Goal: Information Seeking & Learning: Check status

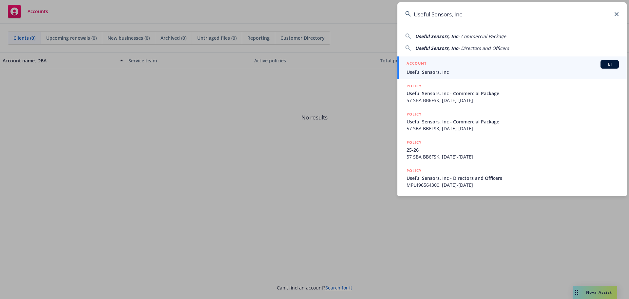
type input "Useful Sensors, Inc"
click at [443, 68] on div "ACCOUNT BI" at bounding box center [513, 64] width 212 height 9
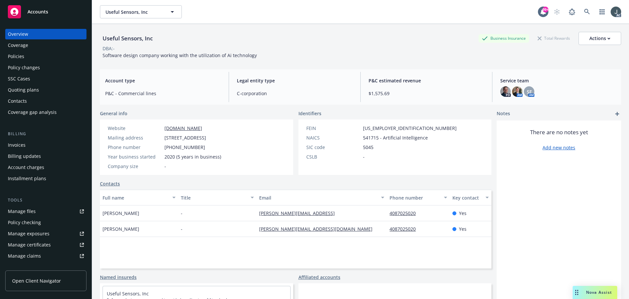
click at [23, 89] on div "Quoting plans" at bounding box center [23, 90] width 31 height 10
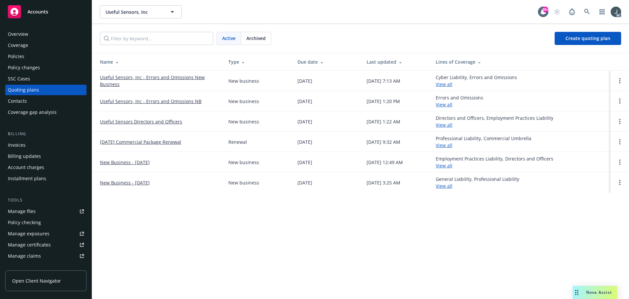
click at [142, 79] on link "Useful Sensors, Inc - Errors and Omissions New Business" at bounding box center [159, 81] width 118 height 14
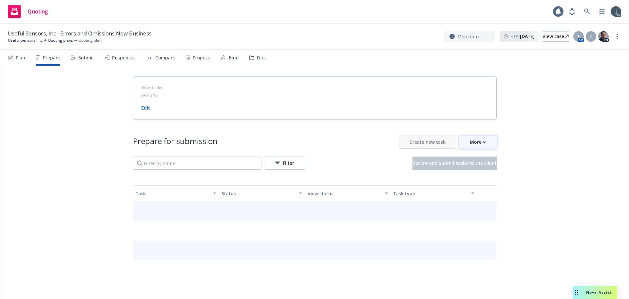
click at [477, 147] on div "More" at bounding box center [478, 142] width 16 height 12
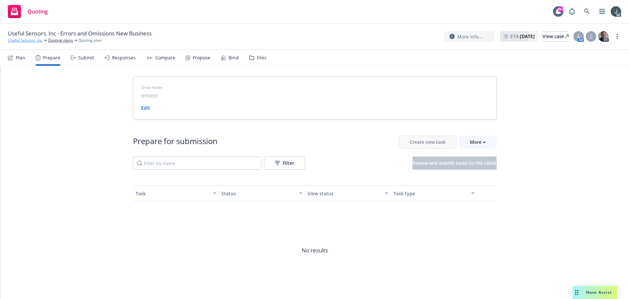
click at [28, 40] on link "Useful Sensors, Inc" at bounding box center [25, 40] width 35 height 6
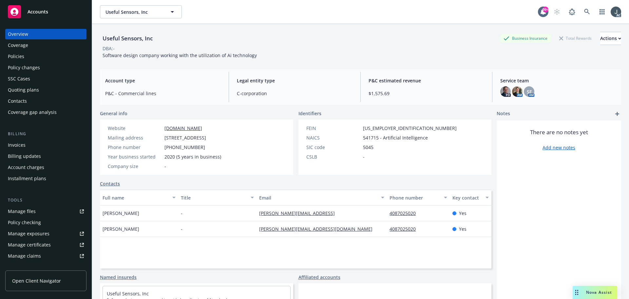
click at [19, 53] on div "Policies" at bounding box center [16, 56] width 16 height 10
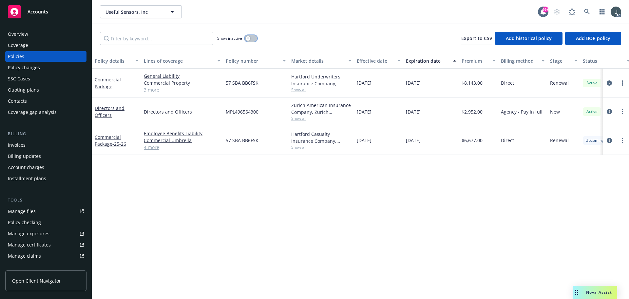
click at [253, 37] on button "button" at bounding box center [251, 38] width 12 height 7
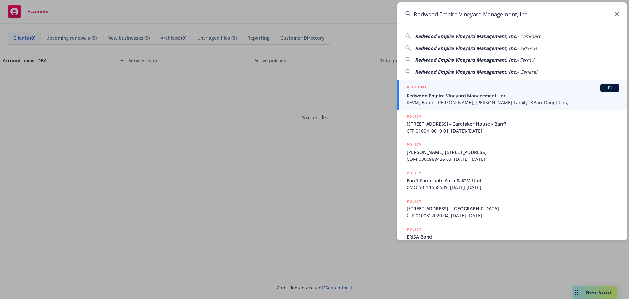
type input "Redwood Empire Vineyard Management, Inc."
click at [454, 99] on span "REVM, Barr7, KL Barr, Barr Family, KBarr Daughters," at bounding box center [513, 102] width 212 height 7
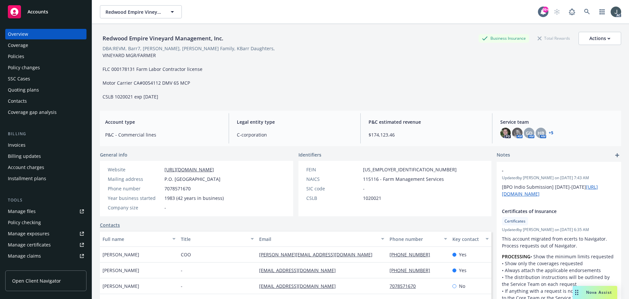
click at [24, 52] on div "Policies" at bounding box center [46, 56] width 76 height 10
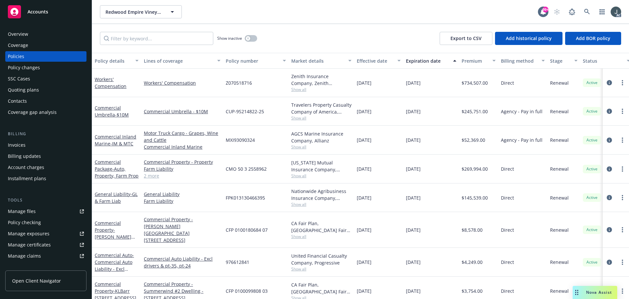
click at [150, 177] on link "2 more" at bounding box center [182, 175] width 77 height 7
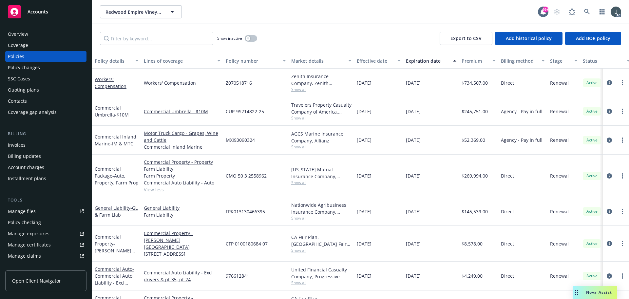
click at [258, 176] on span "CMO 50 3 2558962" at bounding box center [246, 175] width 41 height 7
click at [607, 175] on icon "circleInformation" at bounding box center [609, 175] width 5 height 5
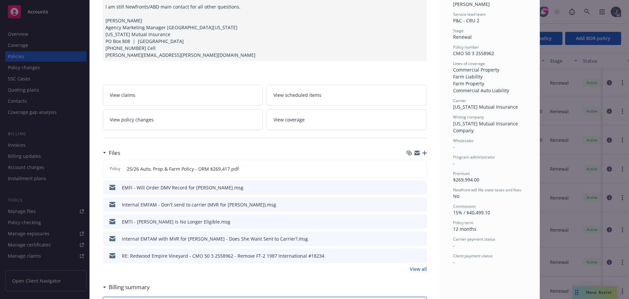
scroll to position [131, 0]
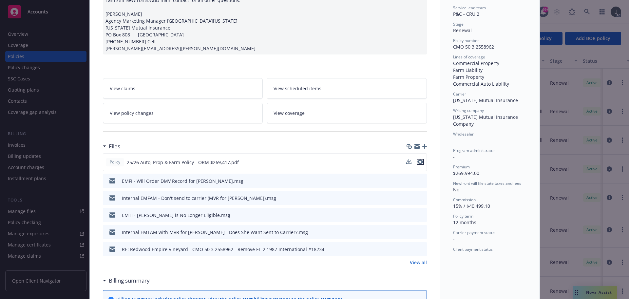
click at [419, 162] on icon "preview file" at bounding box center [421, 161] width 6 height 5
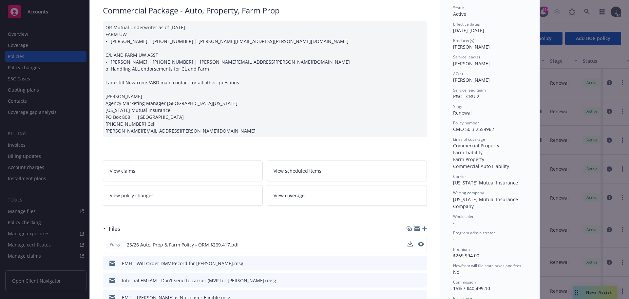
scroll to position [0, 0]
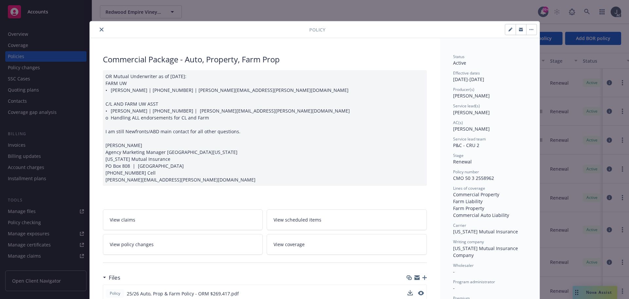
click at [100, 28] on icon "close" at bounding box center [102, 30] width 4 height 4
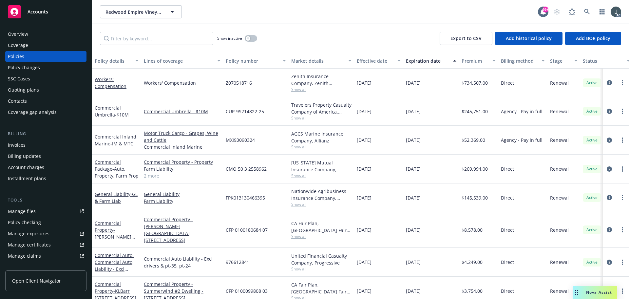
click at [146, 175] on link "2 more" at bounding box center [182, 175] width 77 height 7
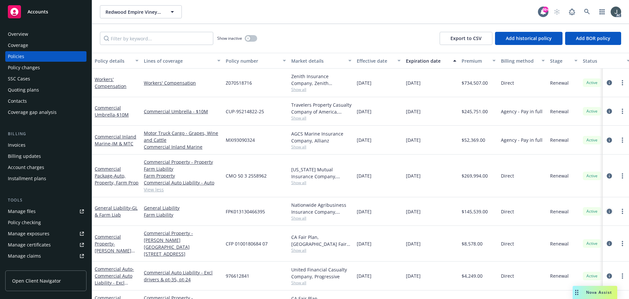
click at [607, 210] on icon "circleInformation" at bounding box center [609, 210] width 5 height 5
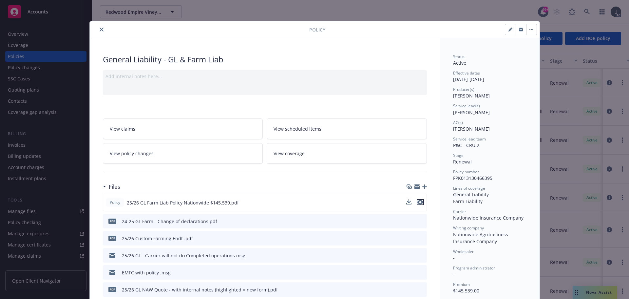
click at [419, 203] on icon "preview file" at bounding box center [421, 202] width 6 height 5
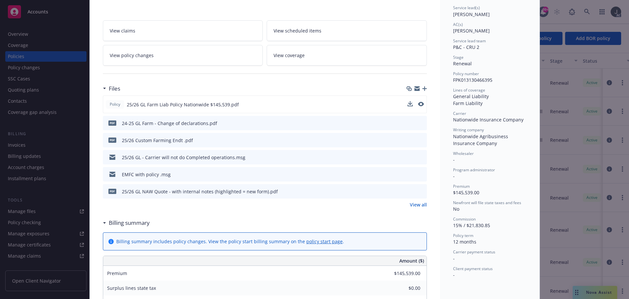
scroll to position [98, 0]
click at [414, 202] on link "View all" at bounding box center [418, 204] width 17 height 7
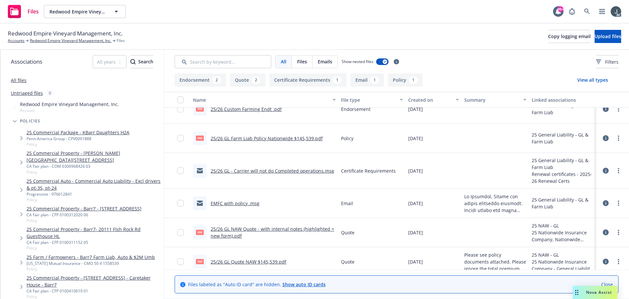
scroll to position [49, 0]
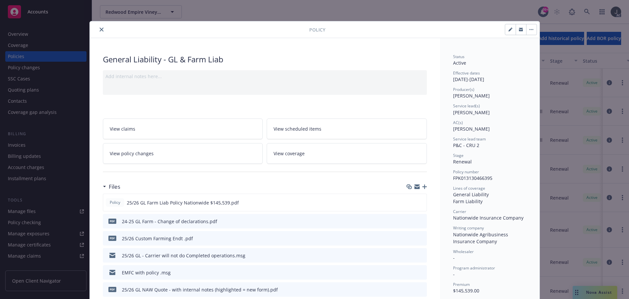
drag, startPoint x: 0, startPoint y: 0, endPoint x: 98, endPoint y: 30, distance: 102.6
click at [100, 30] on icon "close" at bounding box center [102, 30] width 4 height 4
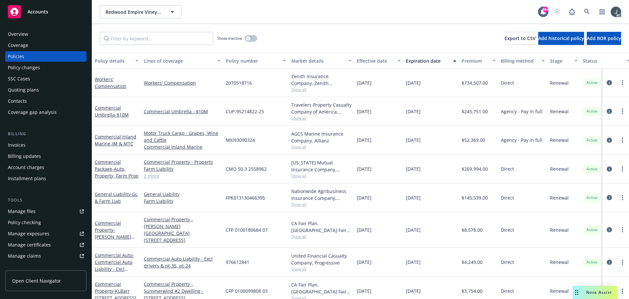
click at [234, 196] on span "FPK013130466395" at bounding box center [245, 197] width 39 height 7
copy span "FPK013130466395"
click at [607, 196] on icon "circleInformation" at bounding box center [609, 197] width 5 height 5
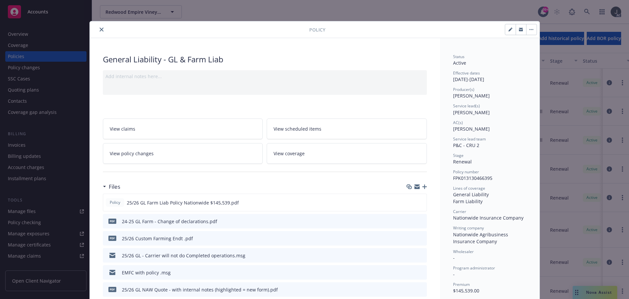
scroll to position [20, 0]
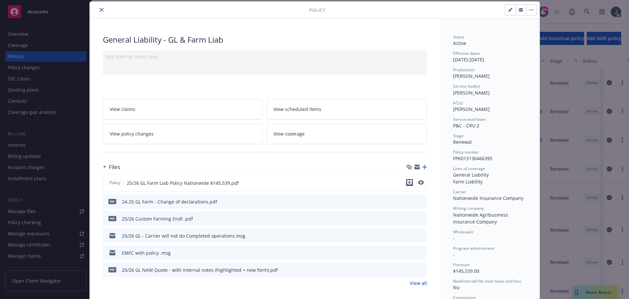
click at [407, 182] on icon "download file" at bounding box center [409, 182] width 4 height 4
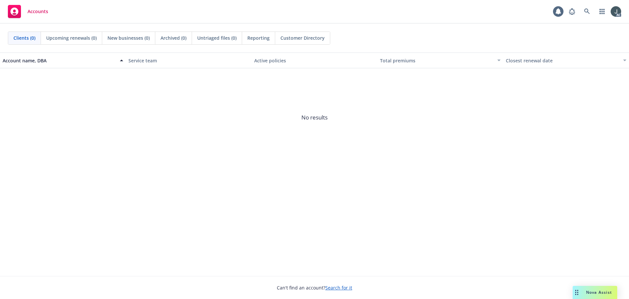
click at [588, 10] on icon at bounding box center [587, 12] width 6 height 6
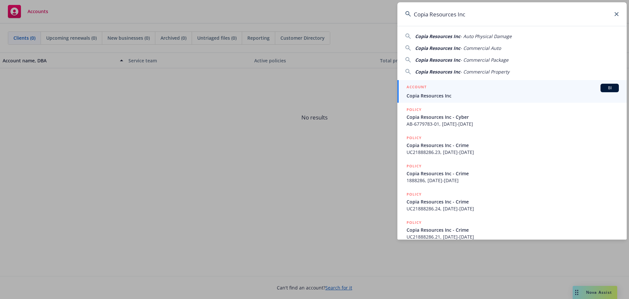
type input "Copia Resources Inc"
click at [445, 90] on div "ACCOUNT BI" at bounding box center [513, 88] width 212 height 9
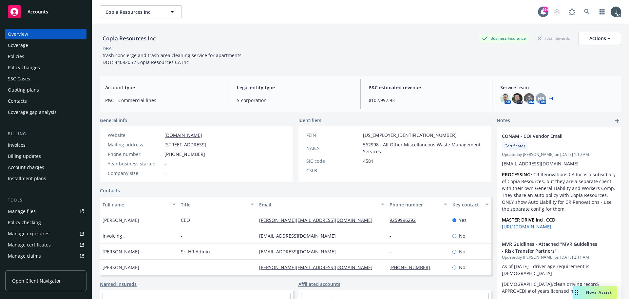
click at [23, 53] on div "Policies" at bounding box center [16, 56] width 16 height 10
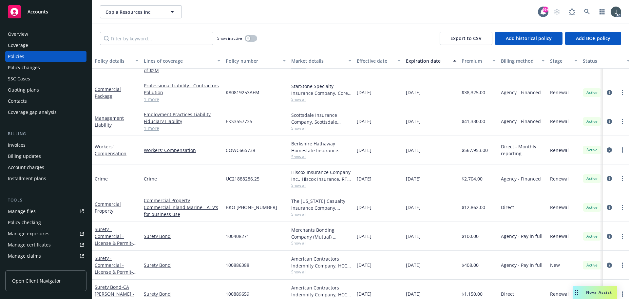
scroll to position [112, 0]
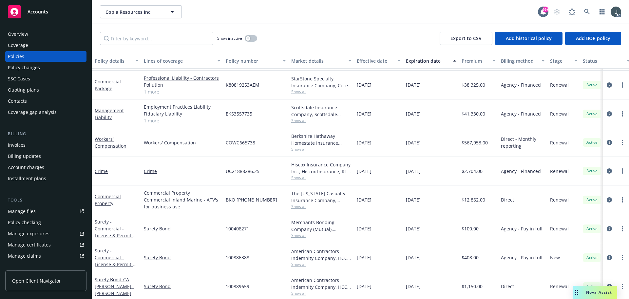
drag, startPoint x: 428, startPoint y: 192, endPoint x: 410, endPoint y: 190, distance: 18.2
click at [410, 196] on span "01/12/2026" at bounding box center [413, 199] width 15 height 7
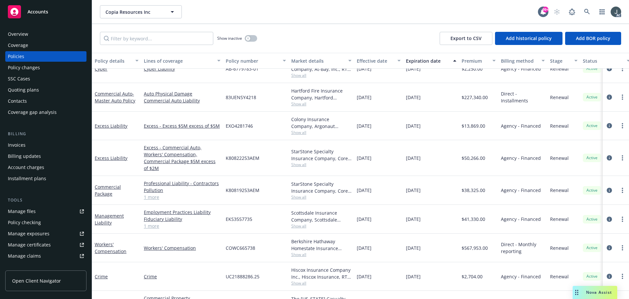
scroll to position [0, 0]
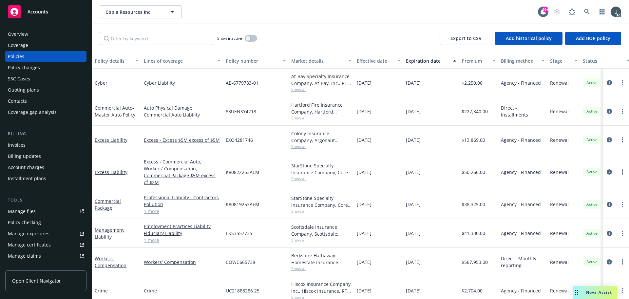
click at [152, 208] on link "1 more" at bounding box center [182, 211] width 77 height 7
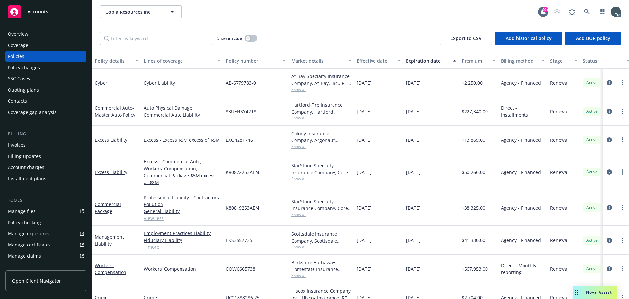
click at [481, 265] on span "$567,953.00" at bounding box center [475, 268] width 26 height 7
